Goal: Task Accomplishment & Management: Use online tool/utility

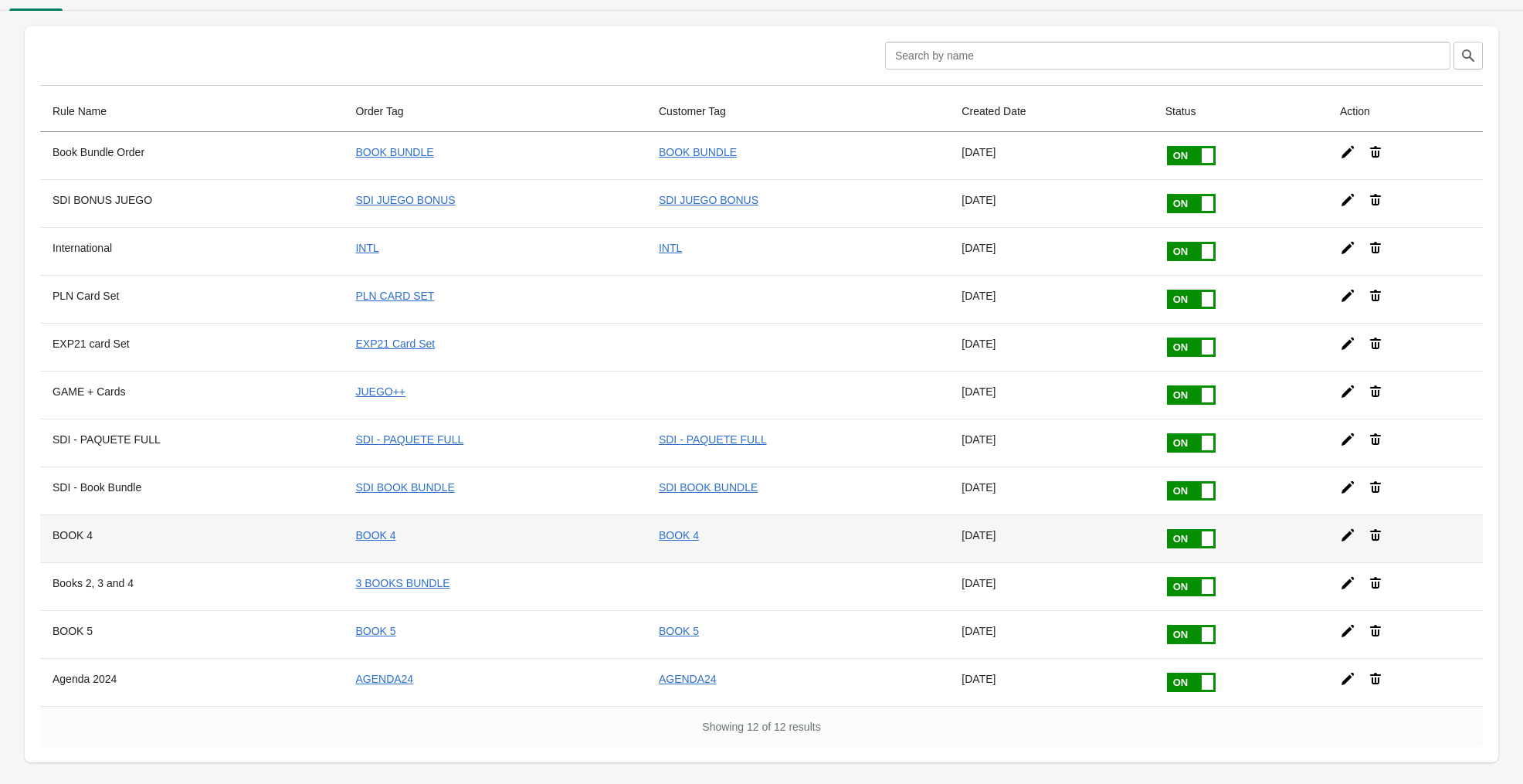
scroll to position [32, 0]
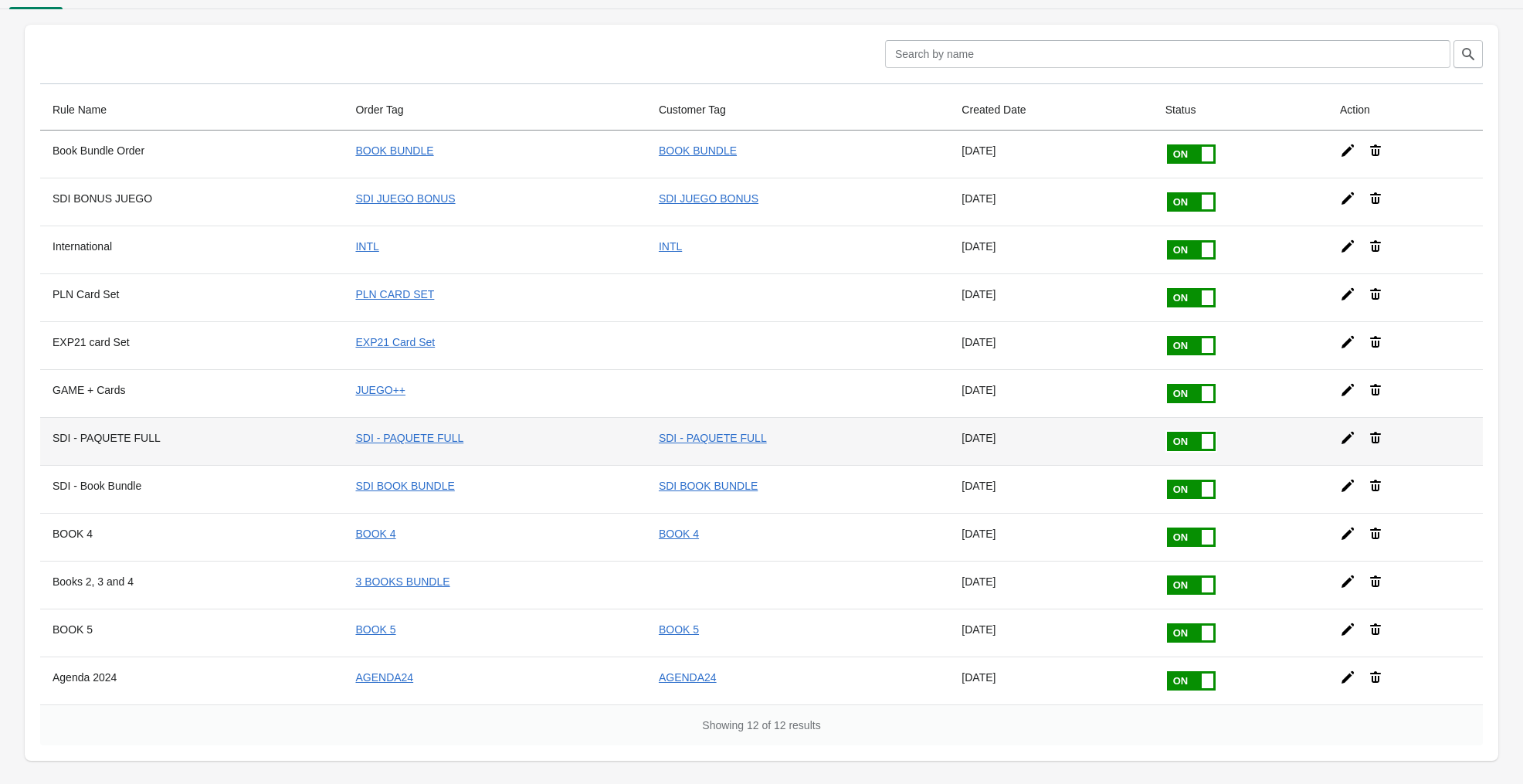
click at [1346, 434] on icon at bounding box center [1348, 438] width 16 height 16
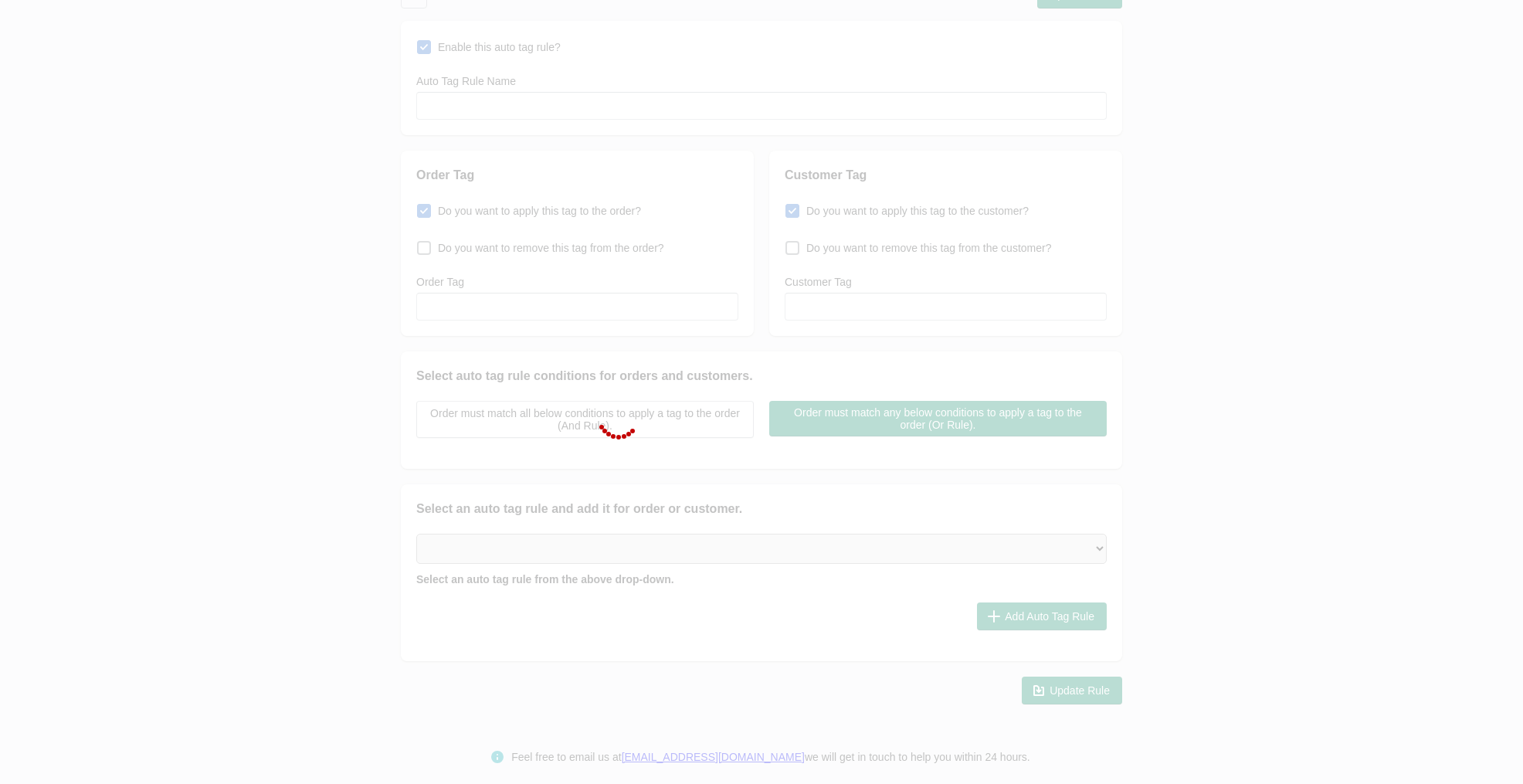
type input "SDI - PAQUETE FULL"
checkbox input "true"
type input "SDI - PAQUETE FULL"
checkbox input "true"
type input "SDI - PAQUETE FULL"
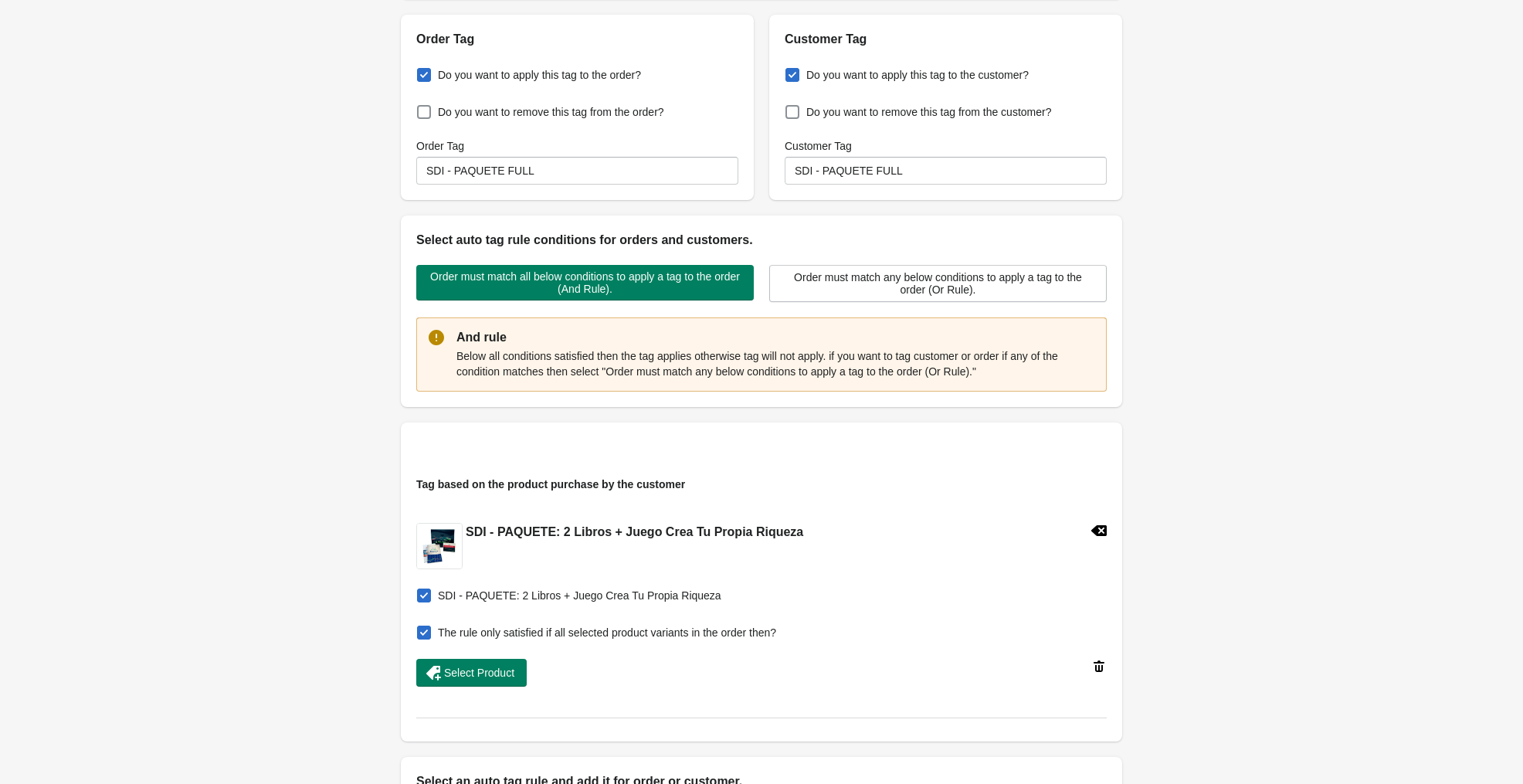
scroll to position [182, 0]
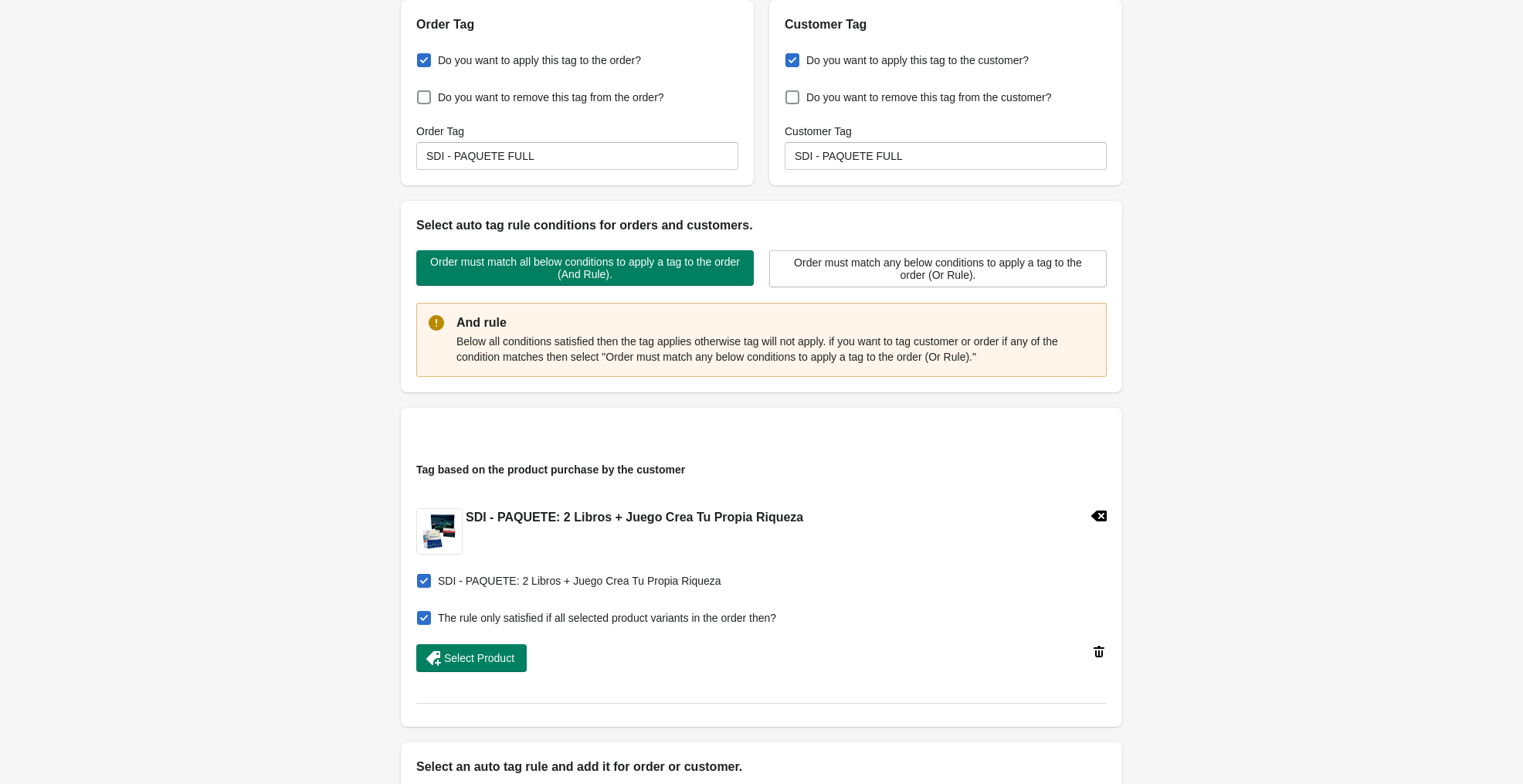
click at [1098, 515] on icon at bounding box center [1099, 515] width 16 height 11
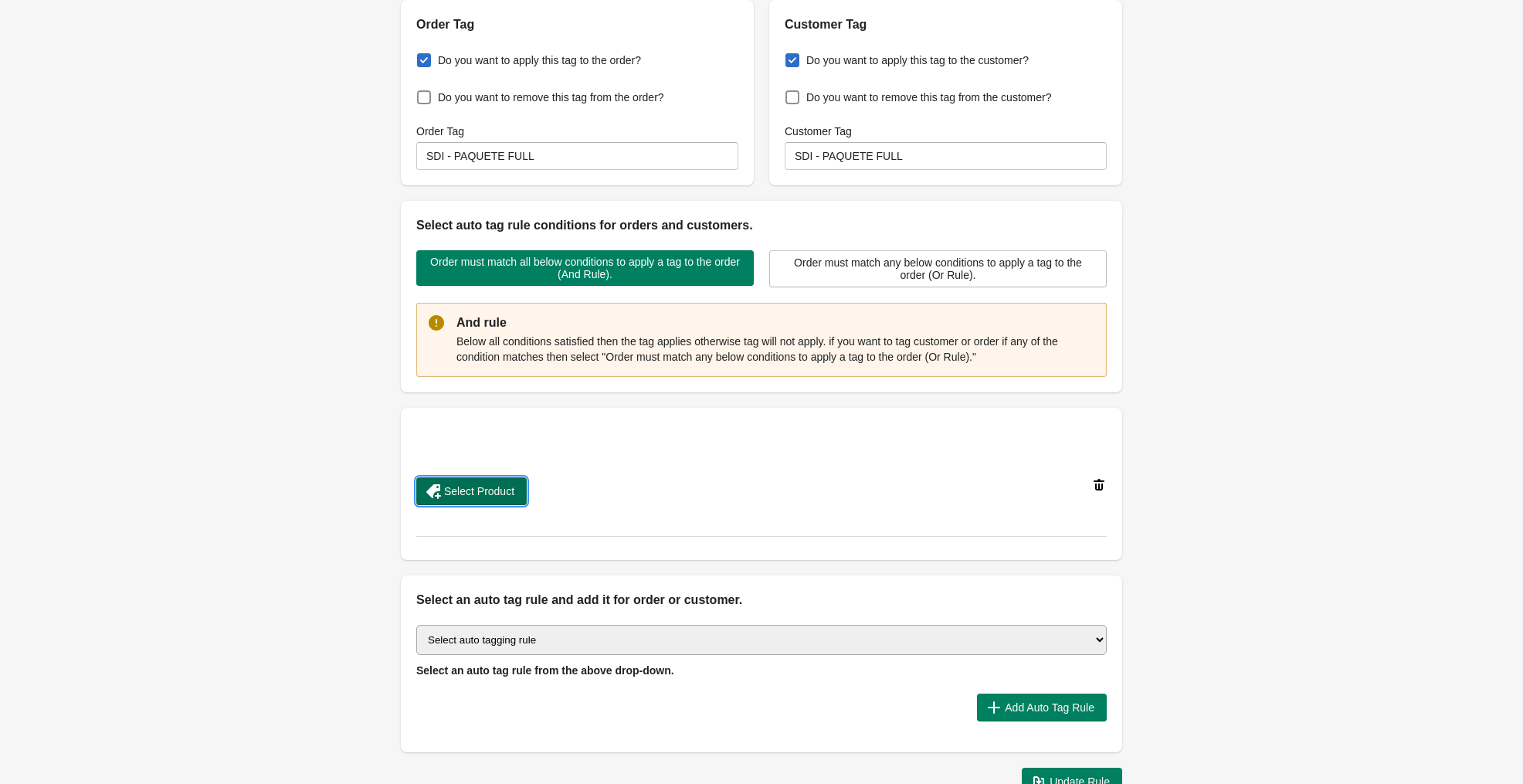
click at [480, 485] on span "Select Product" at bounding box center [479, 490] width 70 height 13
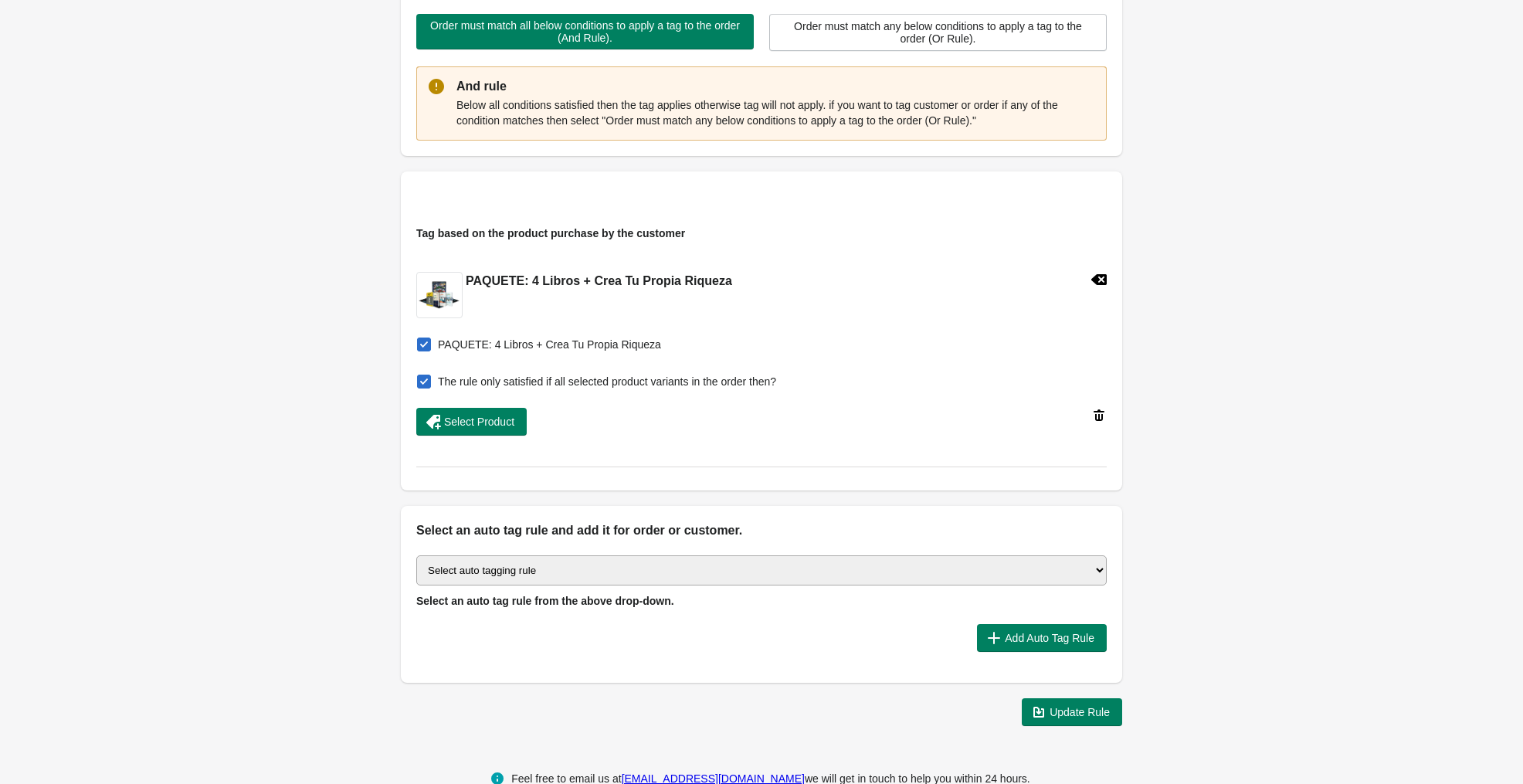
scroll to position [453, 0]
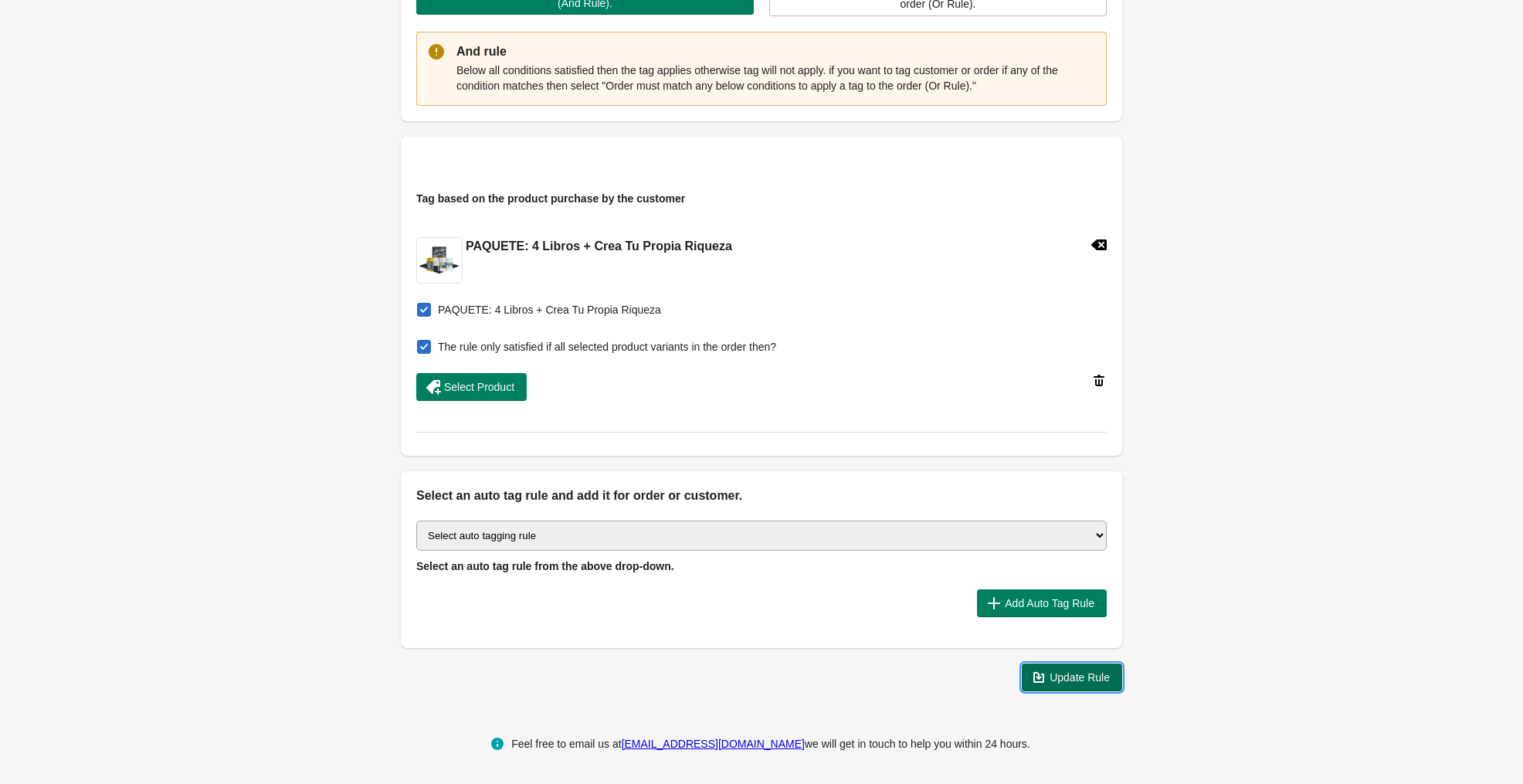
click at [1080, 680] on span "Update Rule" at bounding box center [1080, 676] width 60 height 13
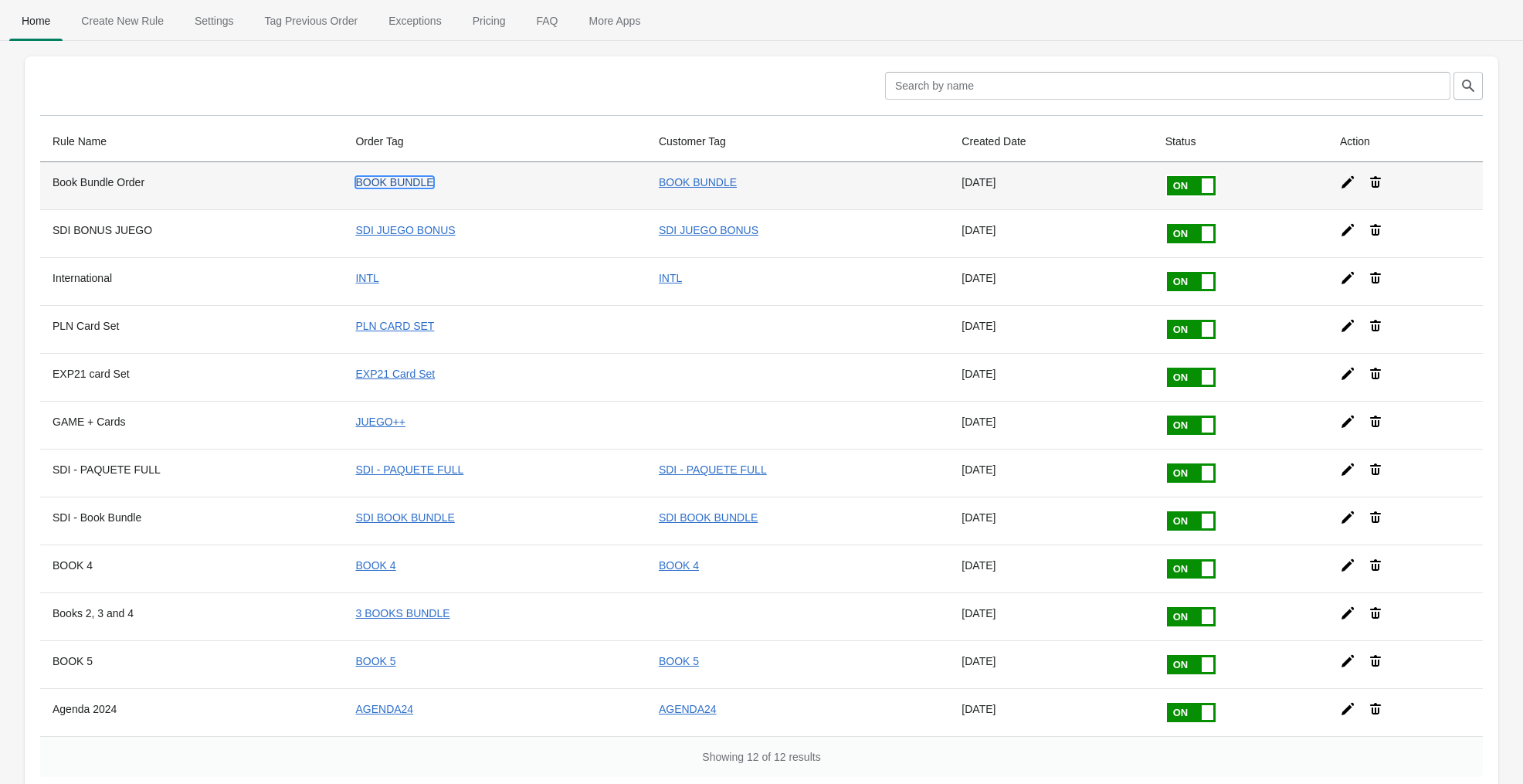
click at [408, 180] on link "BOOK BUNDLE" at bounding box center [394, 182] width 78 height 13
click at [1349, 180] on icon at bounding box center [1348, 182] width 13 height 13
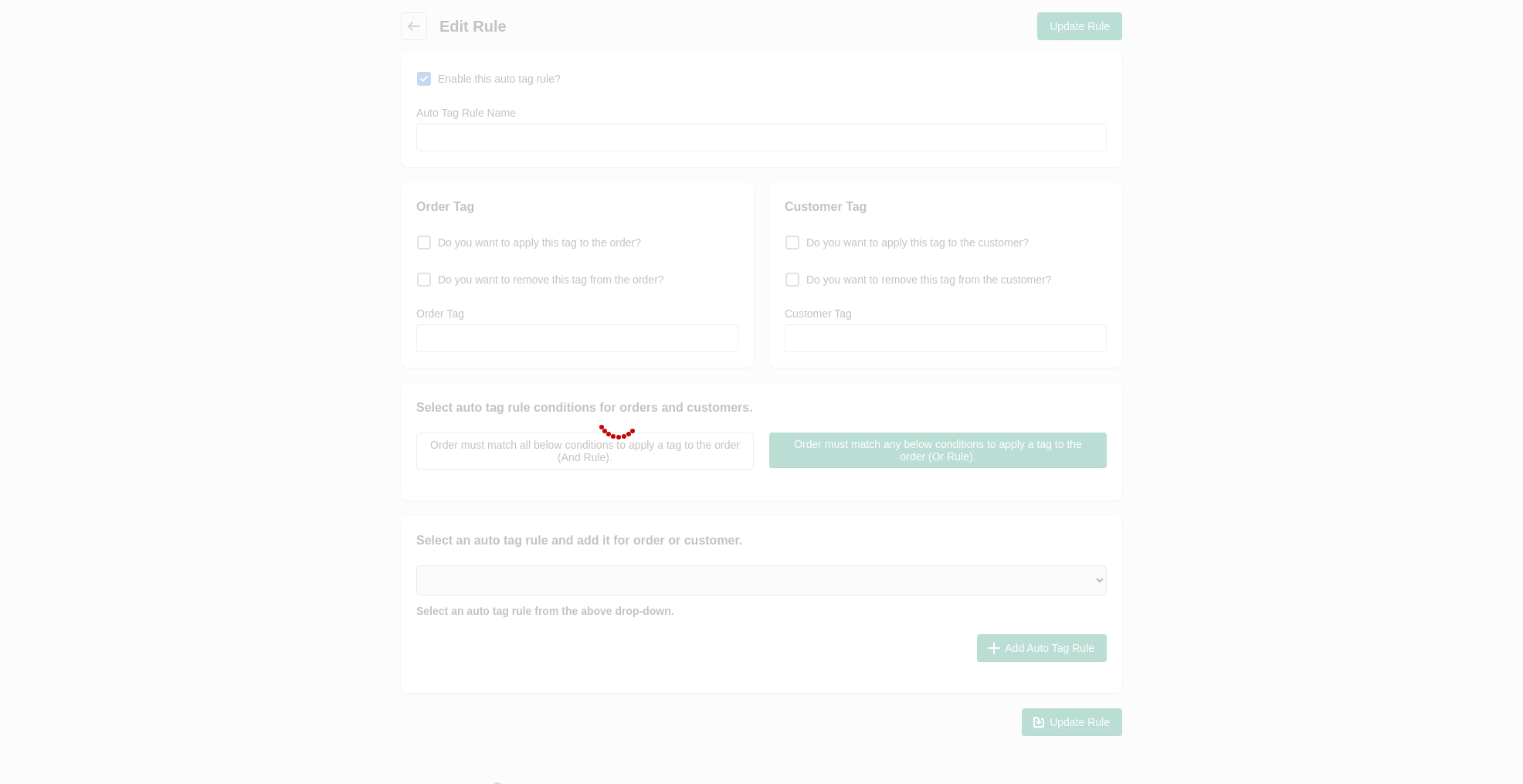
type input "Book Bundle Order"
checkbox input "true"
type input "BOOK BUNDLE"
checkbox input "true"
type input "BOOK BUNDLE"
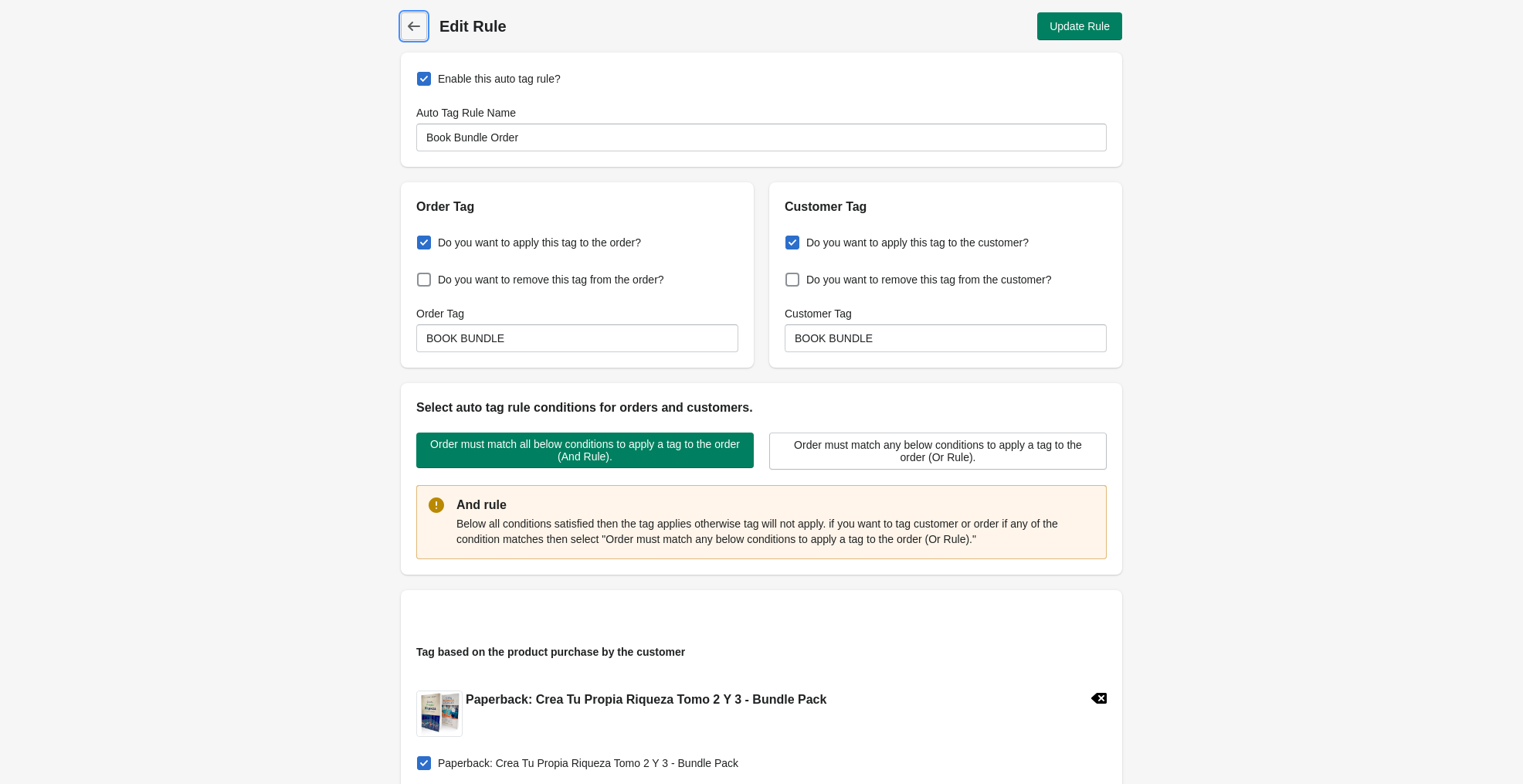
click at [413, 22] on icon at bounding box center [414, 26] width 16 height 16
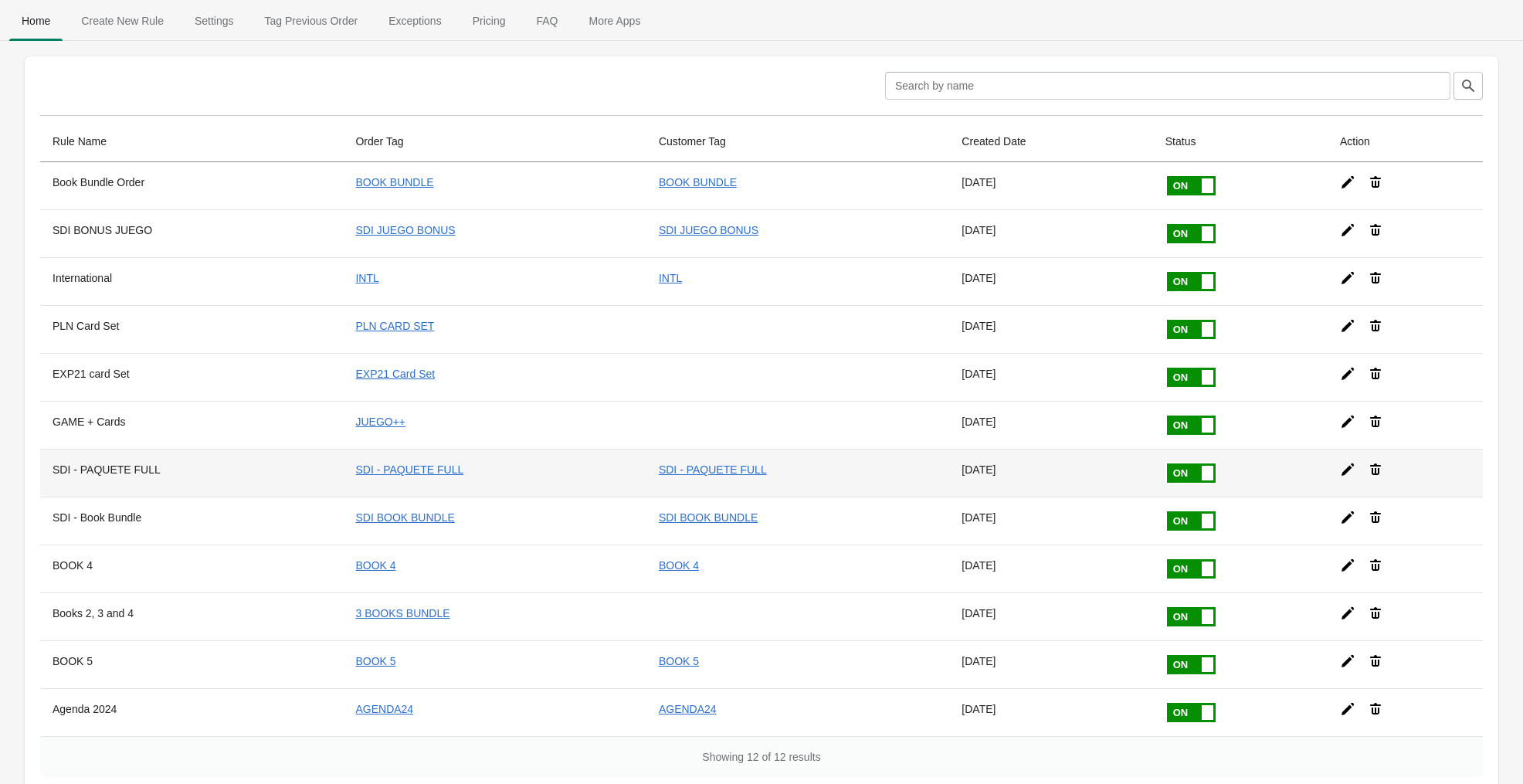
click at [1345, 469] on icon at bounding box center [1348, 469] width 13 height 13
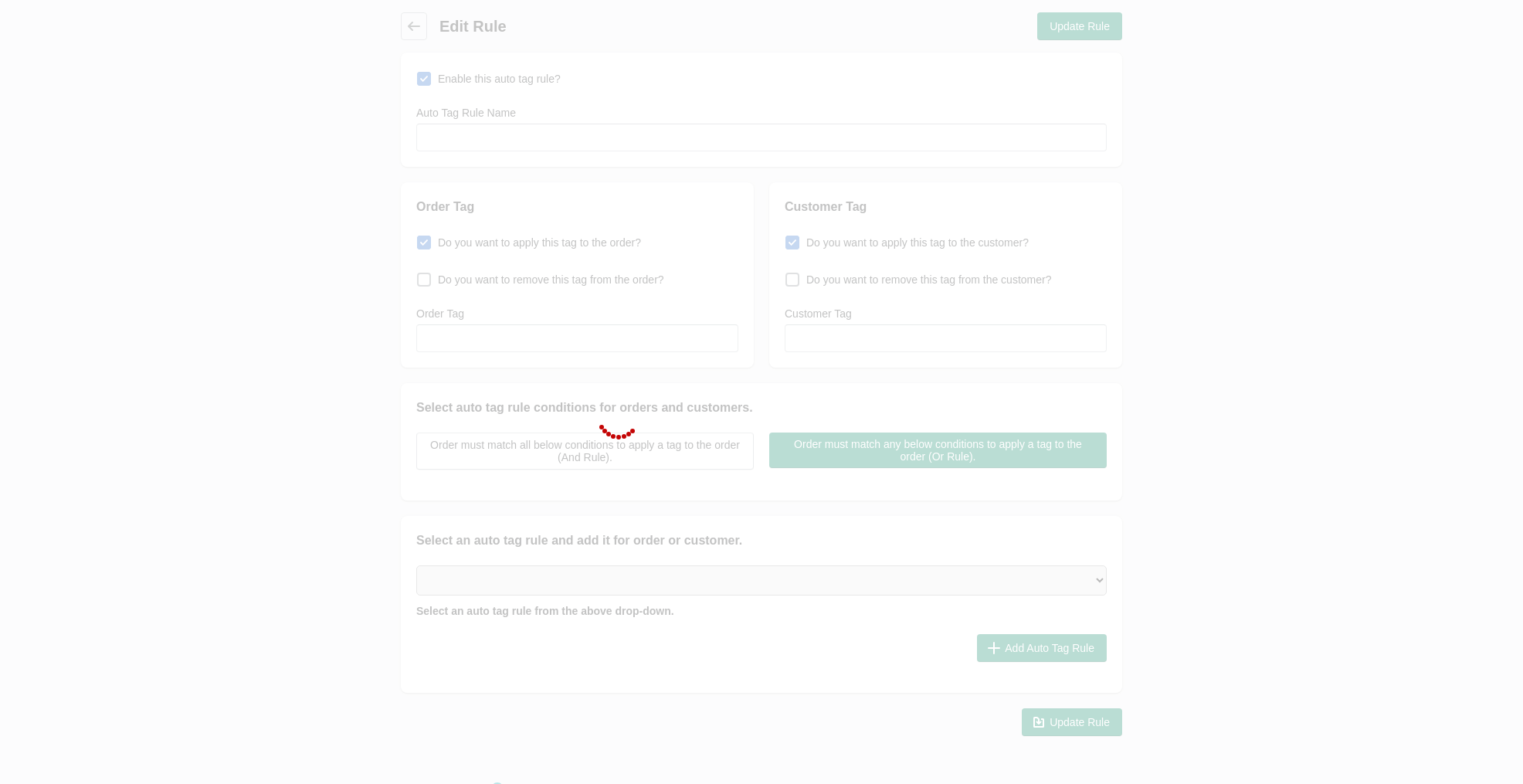
type input "SDI - PAQUETE FULL"
checkbox input "true"
type input "SDI - PAQUETE FULL"
checkbox input "true"
type input "SDI - PAQUETE FULL"
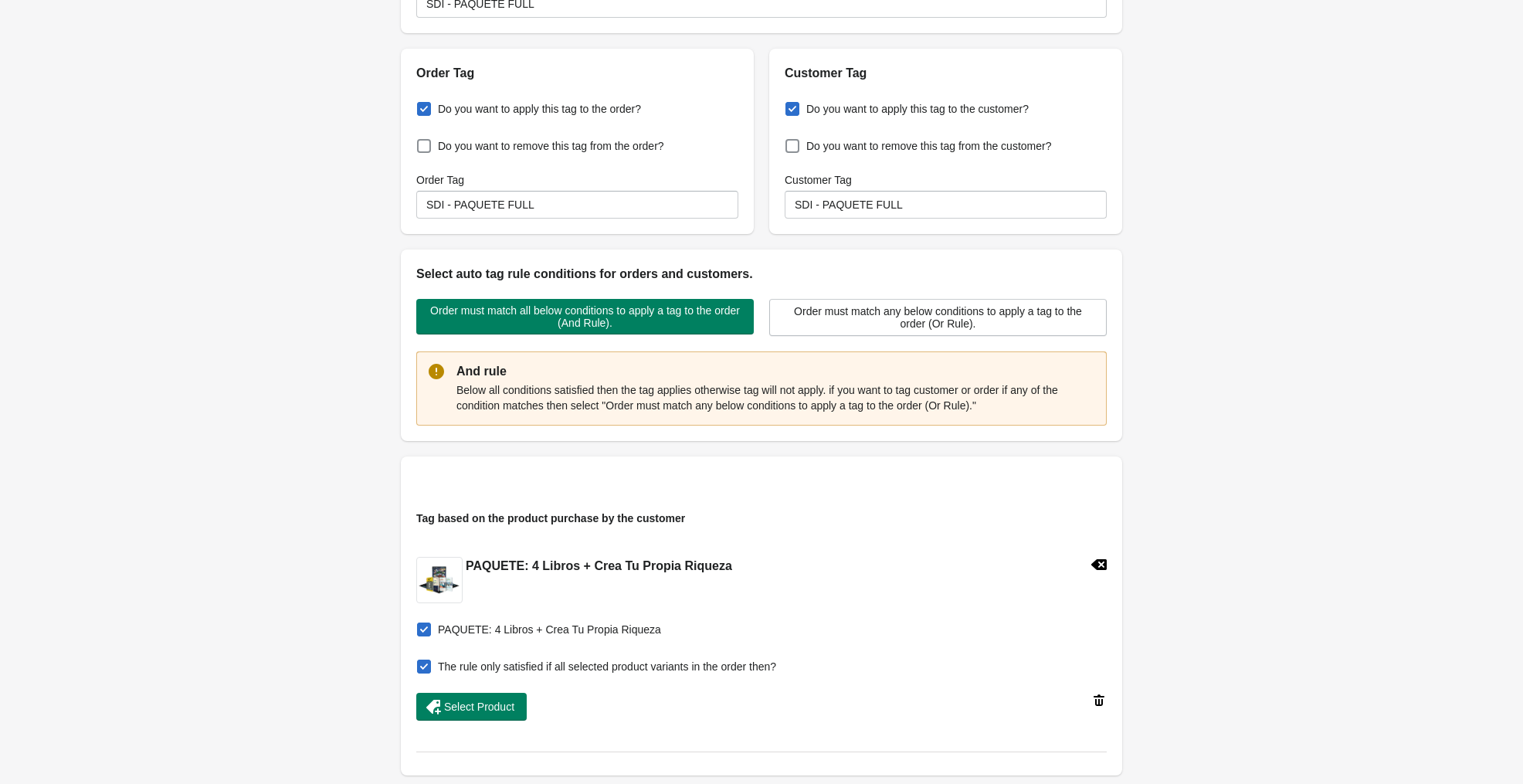
scroll to position [143, 0]
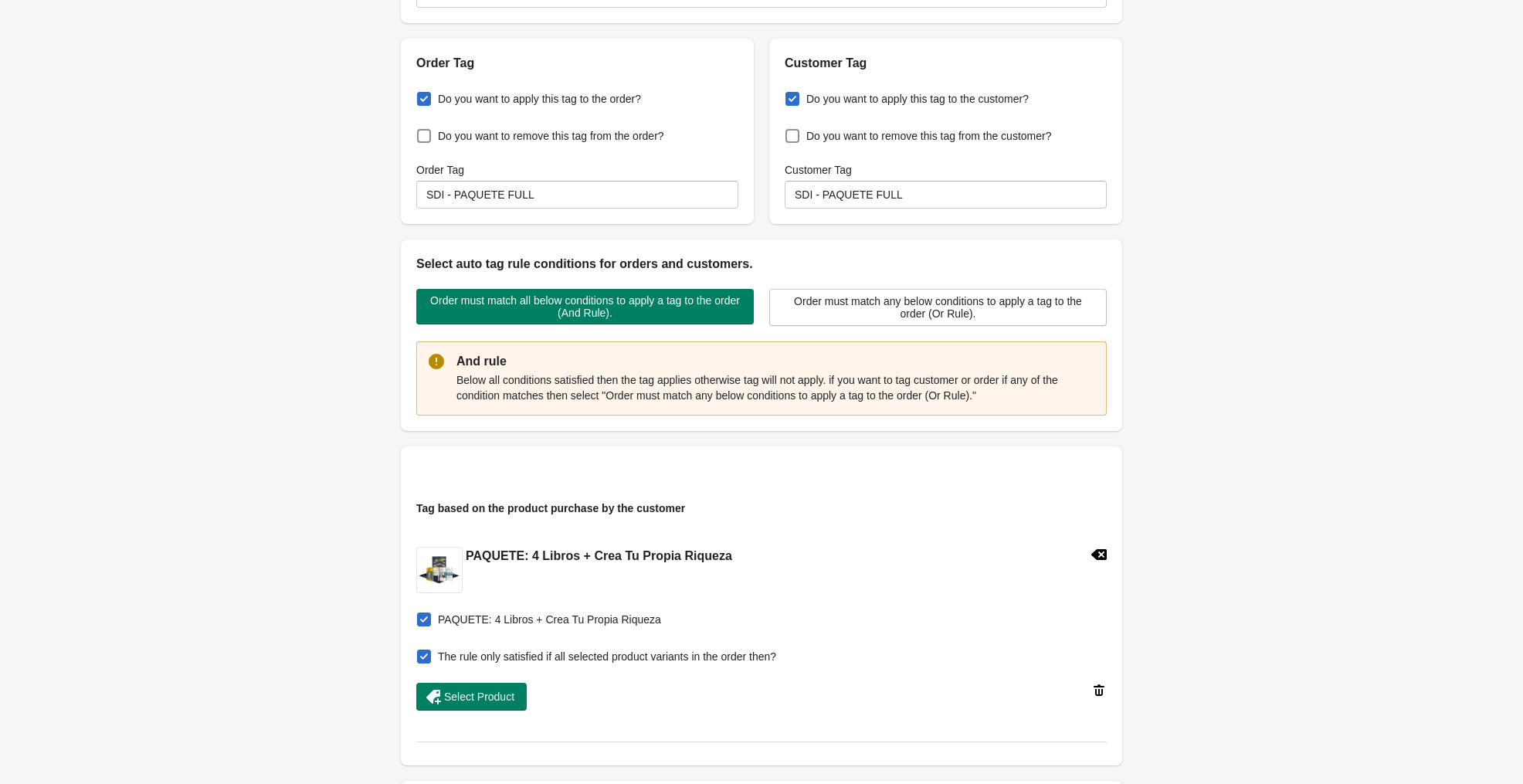
click at [139, 148] on div "Back Edit Rule Update Rule Enable this auto tag rule? Auto Tag Rule Name SDI - …" at bounding box center [761, 435] width 1523 height 1157
